Goal: Find specific page/section: Find specific page/section

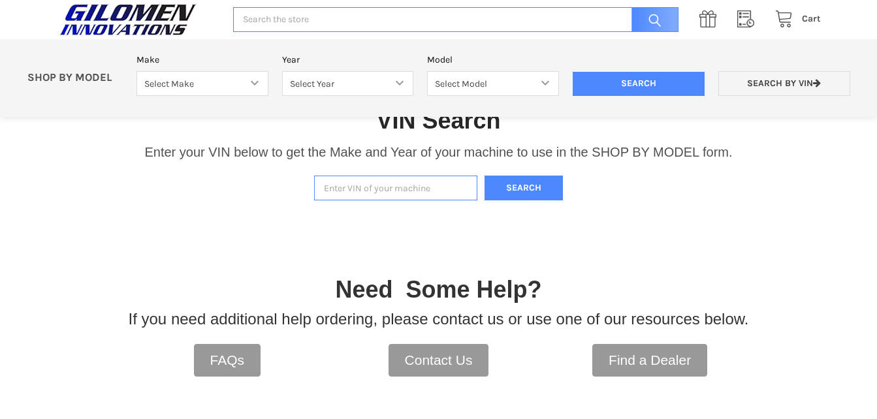
click at [323, 188] on input "Enter VIN of your machine" at bounding box center [395, 188] width 163 height 25
click at [323, 190] on input "Enter VIN of your machine" at bounding box center [395, 188] width 163 height 25
type input "3nsrgu991kh843711"
click at [514, 192] on button "Search" at bounding box center [524, 188] width 78 height 25
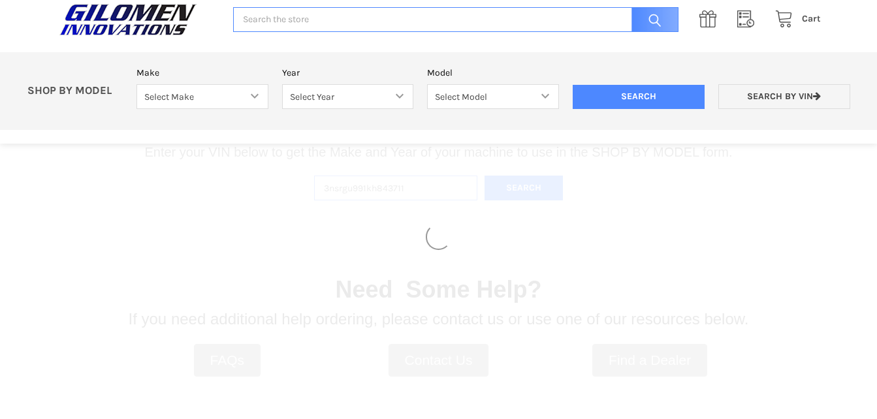
select select "353"
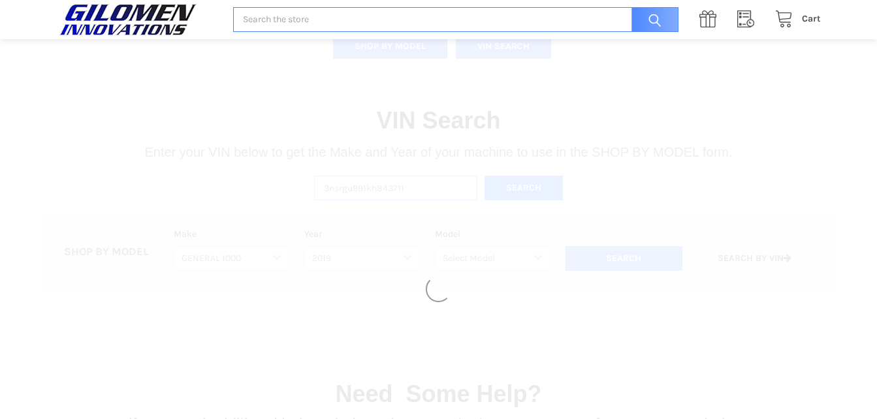
select select "357"
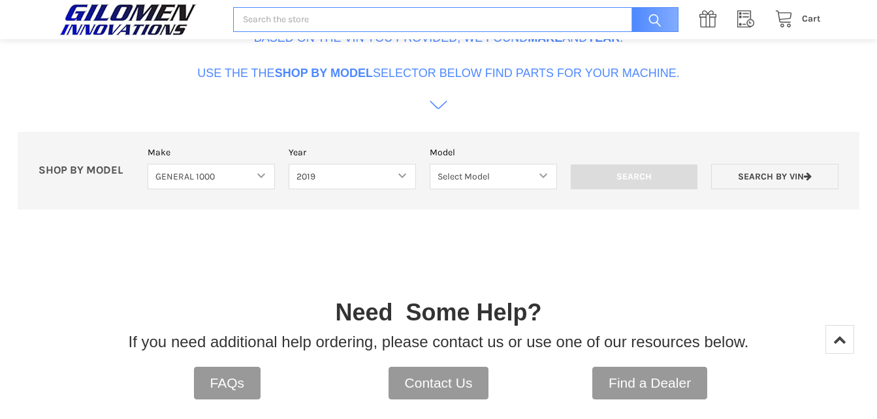
scroll to position [521, 0]
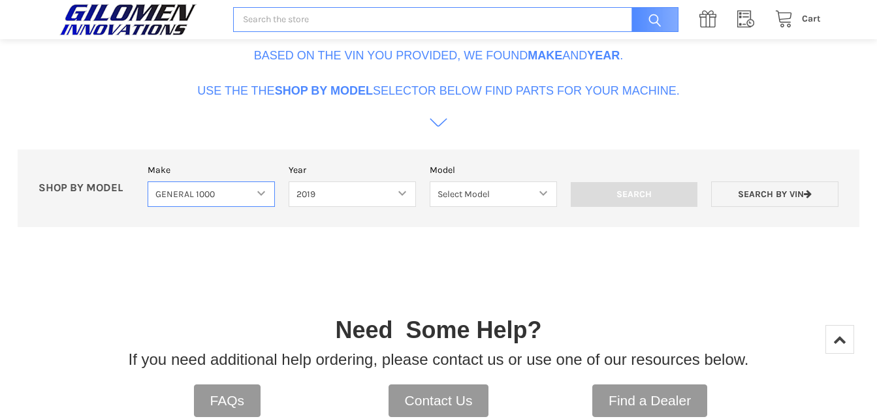
click at [256, 193] on select "Select Make Bobcat UTV Gravely UTV ACE 900 RANGER 570 Ranger 700 / 800 RANGER 9…" at bounding box center [211, 194] width 127 height 25
click at [548, 191] on select "Select Model General 1000 General 1000 4 Passenger" at bounding box center [493, 194] width 127 height 25
select select "193"
click at [430, 182] on select "Select Model General 1000 General 1000 4 Passenger" at bounding box center [493, 194] width 127 height 25
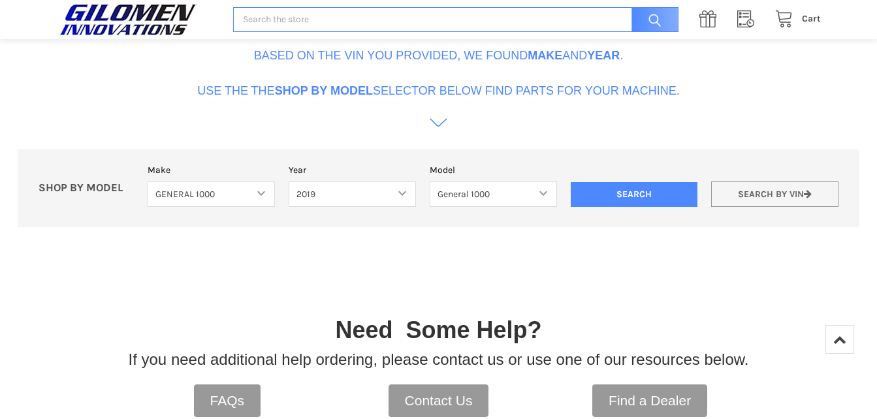
click at [736, 191] on link "Search by VIN" at bounding box center [774, 194] width 127 height 25
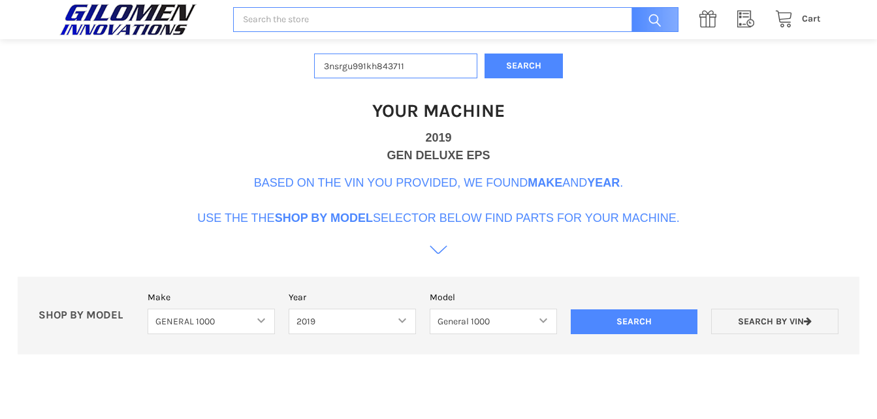
scroll to position [463, 0]
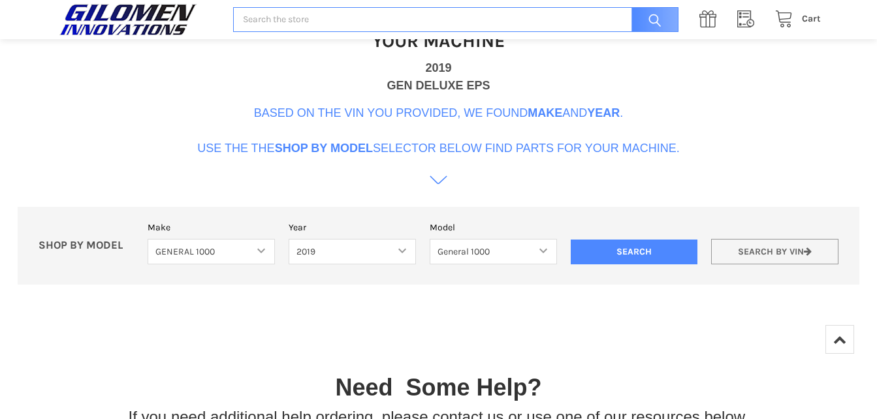
click at [749, 252] on link "Search by VIN" at bounding box center [774, 251] width 127 height 25
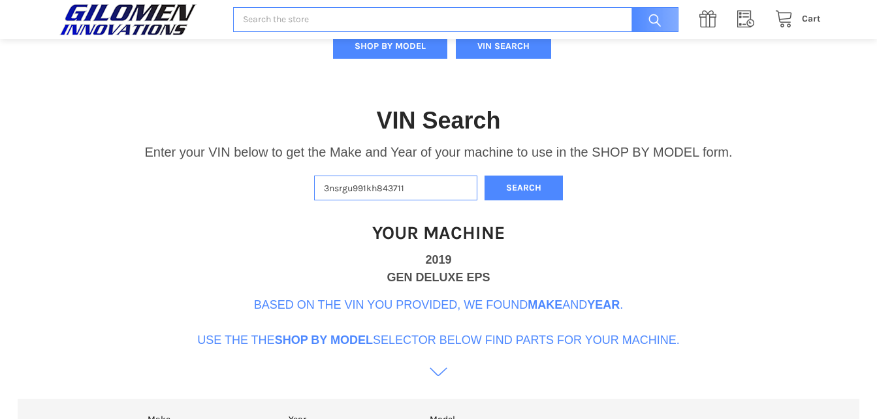
click at [441, 376] on icon at bounding box center [439, 372] width 18 height 18
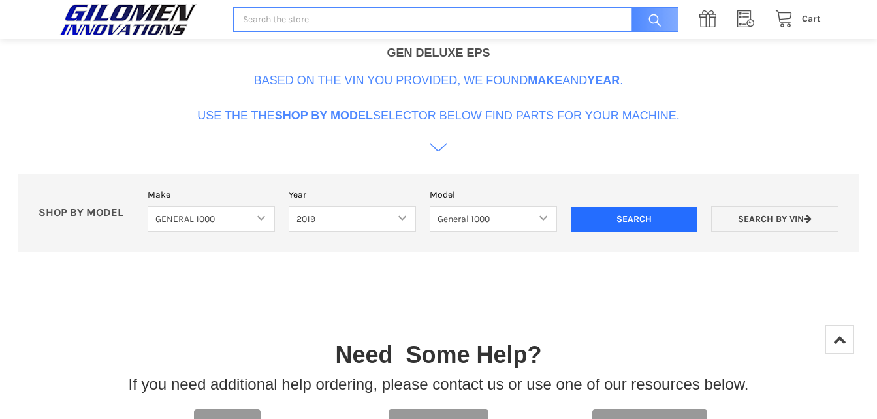
click at [647, 218] on input "Search" at bounding box center [634, 219] width 127 height 25
